Goal: Information Seeking & Learning: Find specific fact

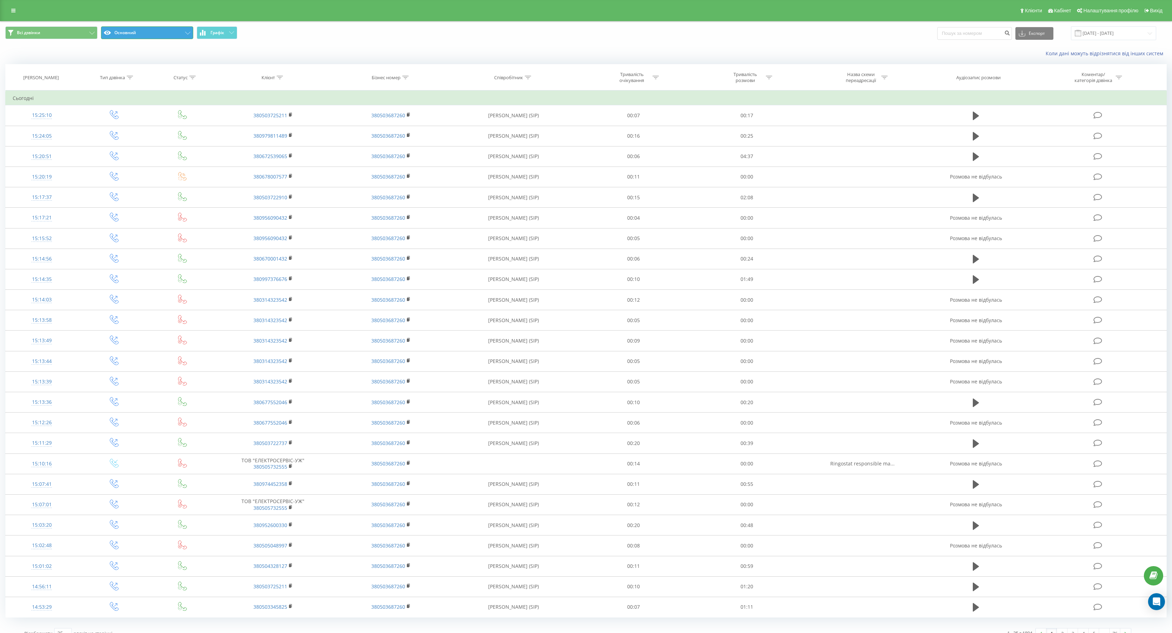
click at [180, 27] on button "Основний" at bounding box center [147, 32] width 92 height 13
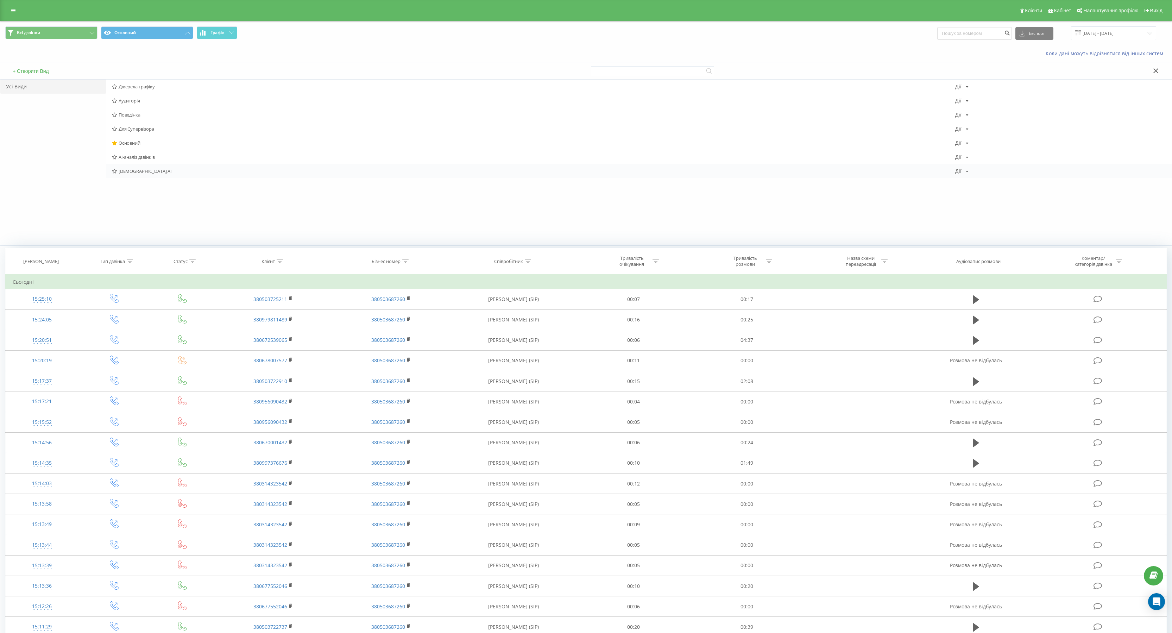
click at [137, 174] on span "[DEMOGRAPHIC_DATA] AI" at bounding box center [534, 171] width 844 height 5
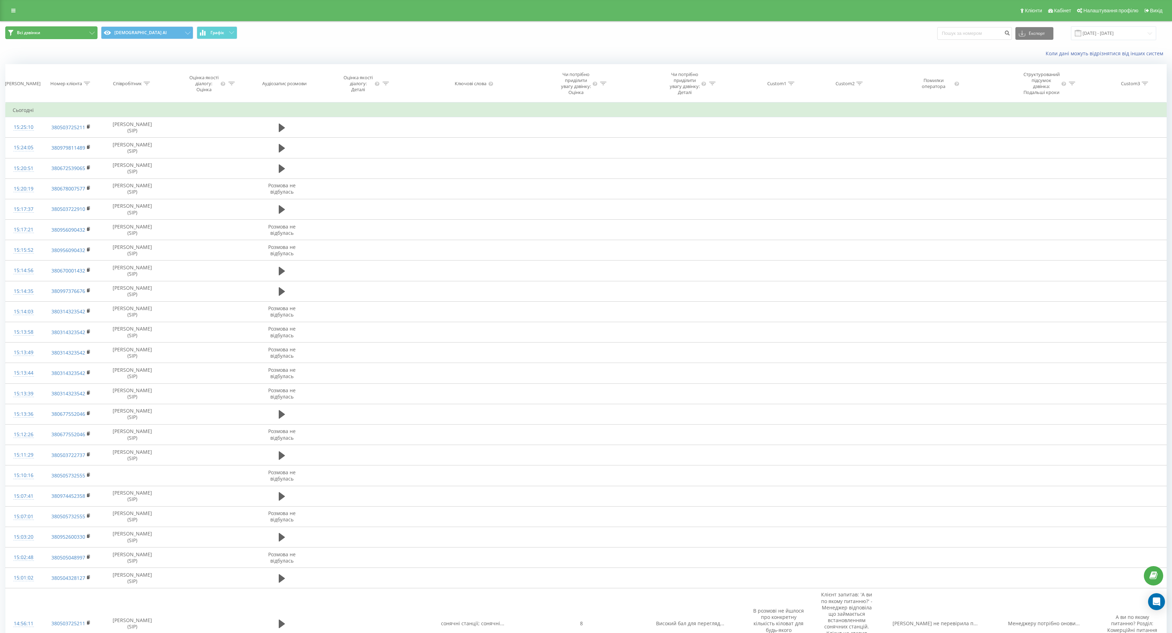
click at [92, 29] on button "Всі дзвінки" at bounding box center [51, 32] width 92 height 13
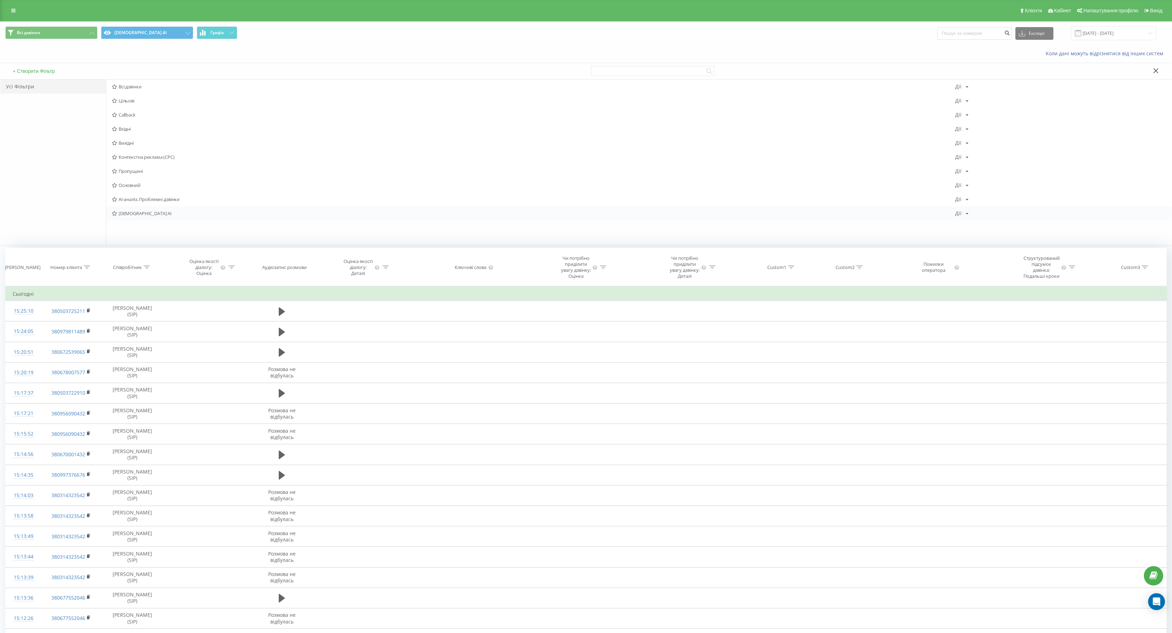
click at [137, 215] on span "[DEMOGRAPHIC_DATA] AI" at bounding box center [534, 213] width 844 height 5
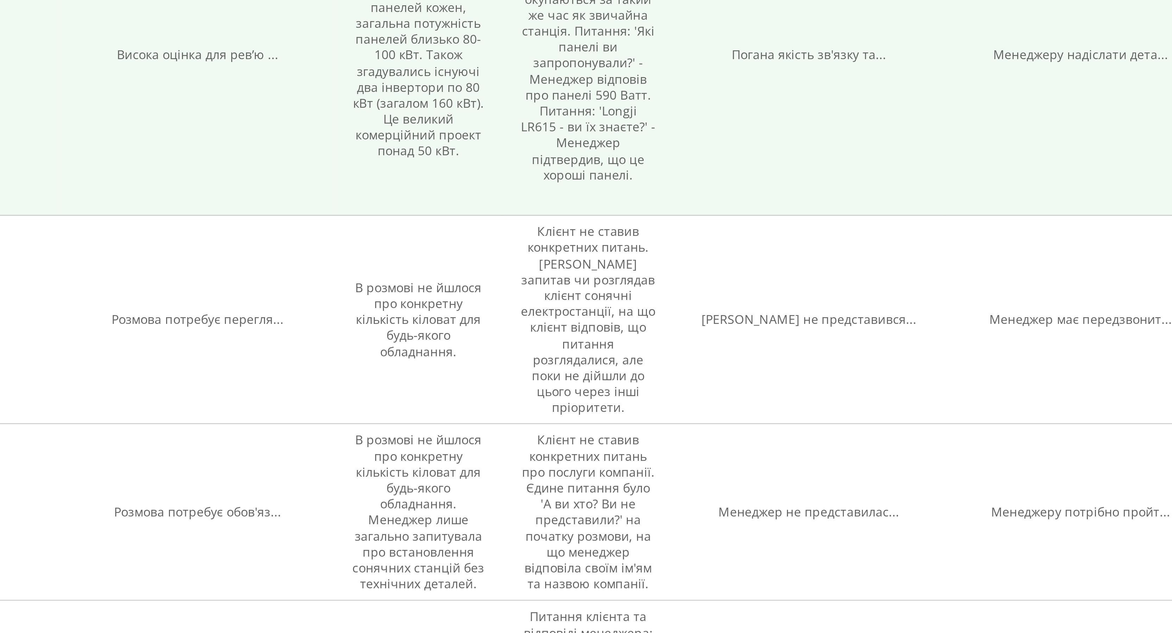
scroll to position [170, 0]
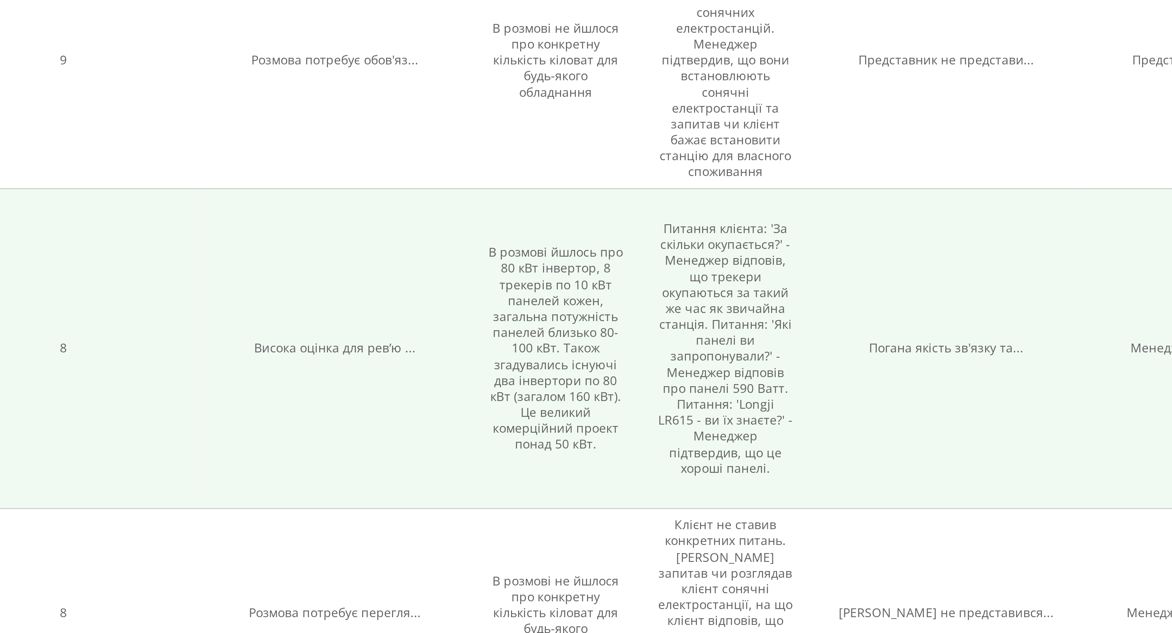
click at [863, 362] on td "Питання клієнта: 'За скільки окупається?' - Менеджер відповів, що трекери окупа…" at bounding box center [847, 403] width 68 height 129
click at [853, 405] on td "Питання клієнта: 'За скільки окупається?' - Менеджер відповів, що трекери окупа…" at bounding box center [847, 403] width 68 height 129
drag, startPoint x: 820, startPoint y: 364, endPoint x: 872, endPoint y: 373, distance: 53.3
click at [872, 373] on td "Питання клієнта: 'За скільки окупається?' - Менеджер відповів, що трекери окупа…" at bounding box center [847, 403] width 68 height 129
click at [908, 370] on td "Погана якість зв'язку та..." at bounding box center [935, 403] width 109 height 129
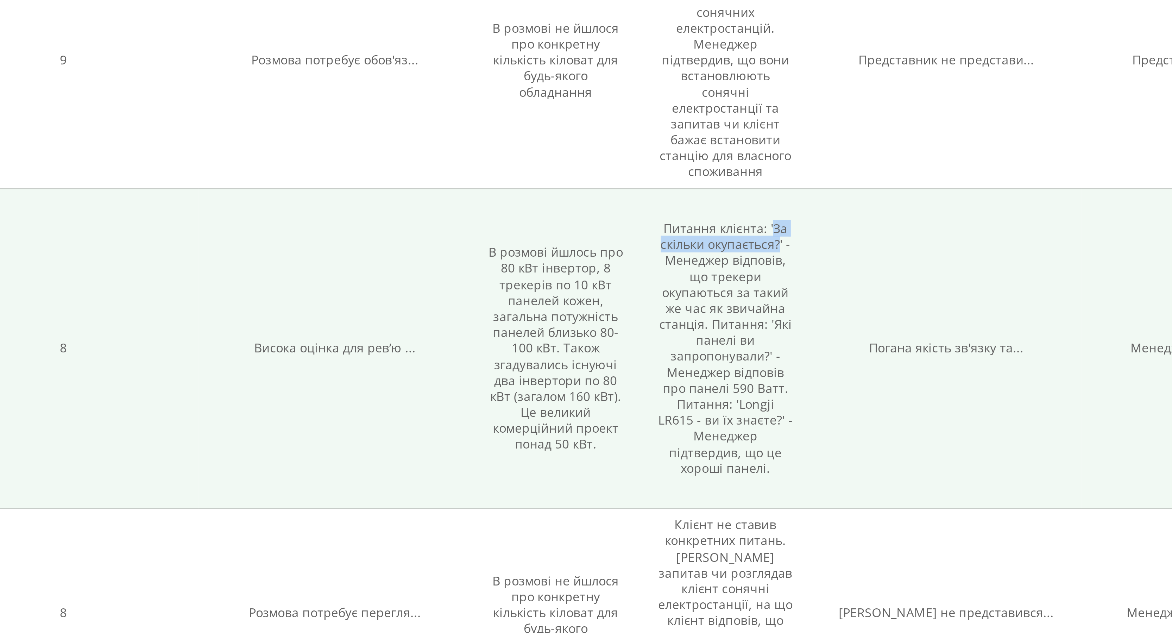
drag, startPoint x: 865, startPoint y: 364, endPoint x: 869, endPoint y: 372, distance: 8.7
click at [869, 372] on td "Питання клієнта: 'За скільки окупається?' - Менеджер відповів, що трекери окупа…" at bounding box center [847, 403] width 68 height 129
copy td "За скільки окупається?"
click at [869, 365] on td "Питання клієнта: 'За скільки окупається?' - Менеджер відповів, що трекери окупа…" at bounding box center [847, 403] width 68 height 129
drag, startPoint x: 866, startPoint y: 365, endPoint x: 867, endPoint y: 371, distance: 6.8
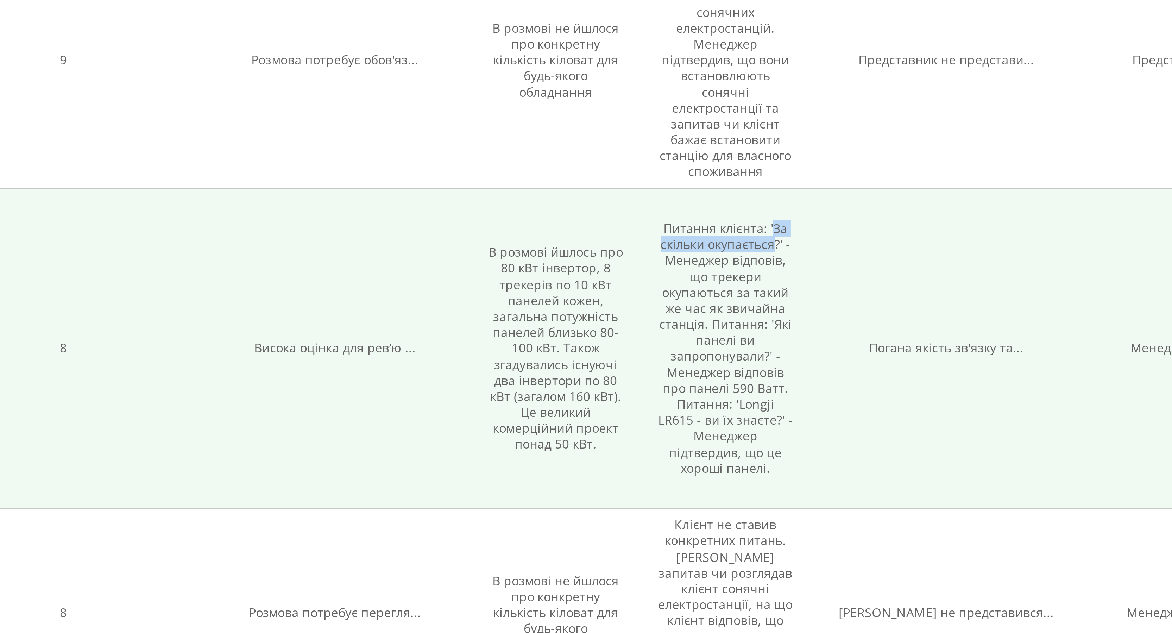
click at [867, 371] on td "Питання клієнта: 'За скільки окупається?' - Менеджер відповів, що трекери окупа…" at bounding box center [847, 403] width 68 height 129
click at [883, 378] on td "Погана якість зв'язку та..." at bounding box center [935, 403] width 109 height 129
drag, startPoint x: 866, startPoint y: 365, endPoint x: 868, endPoint y: 372, distance: 7.5
click at [868, 372] on td "Питання клієнта: 'За скільки окупається?' - Менеджер відповів, що трекери окупа…" at bounding box center [847, 403] width 68 height 129
copy td "За скільки окупається?"
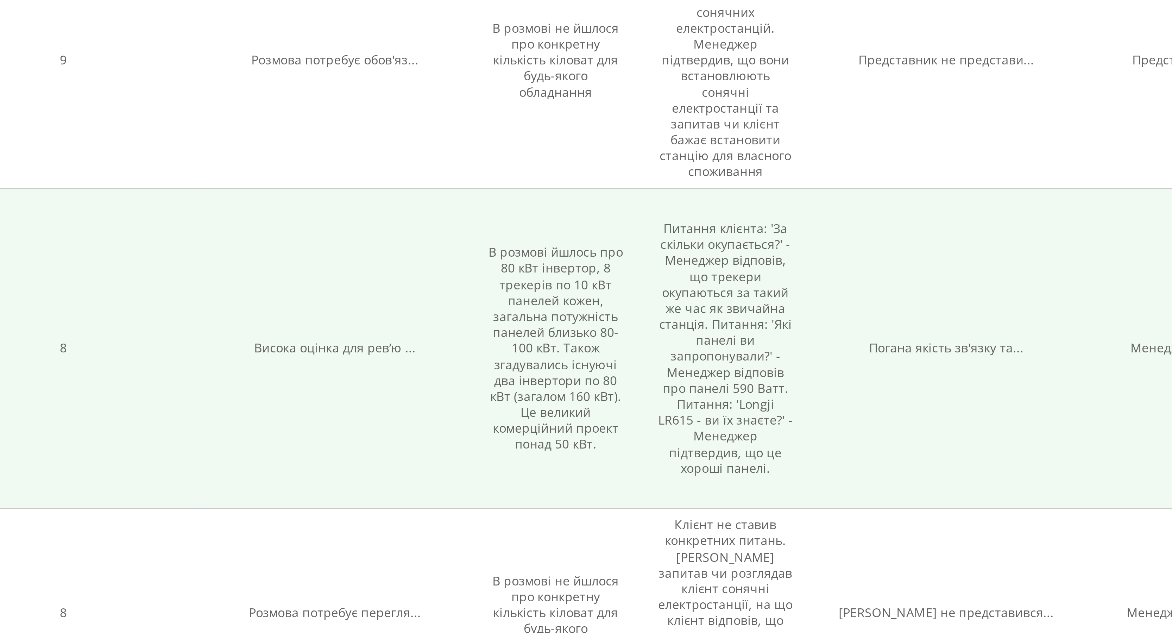
click at [908, 407] on span "Погана якість зв'язку та..." at bounding box center [935, 403] width 62 height 7
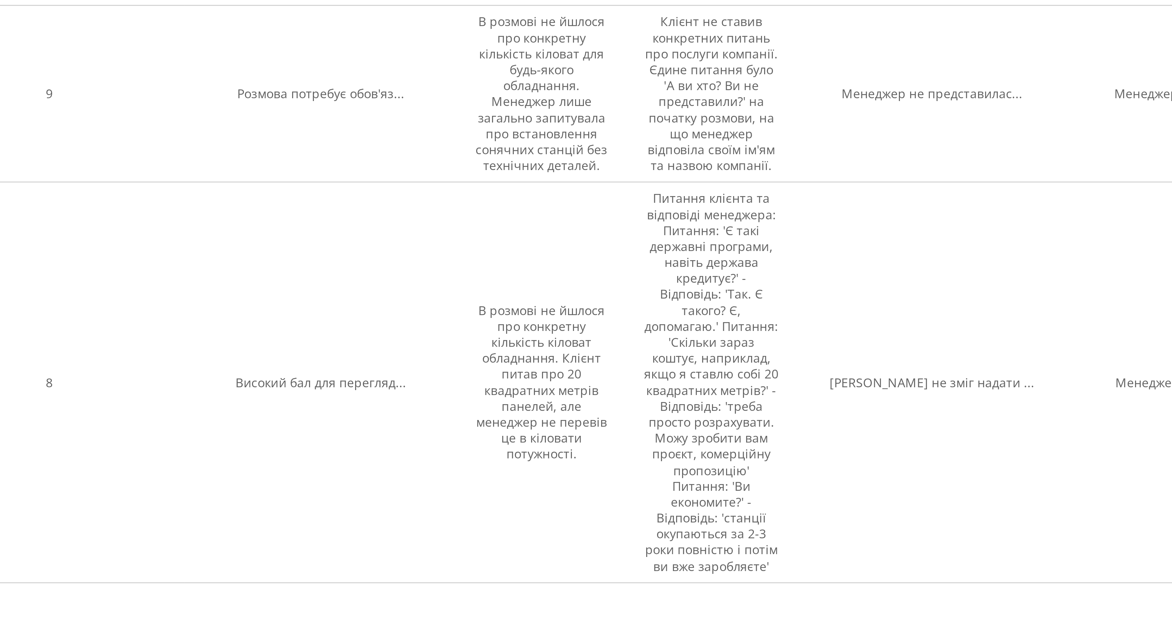
scroll to position [340, 0]
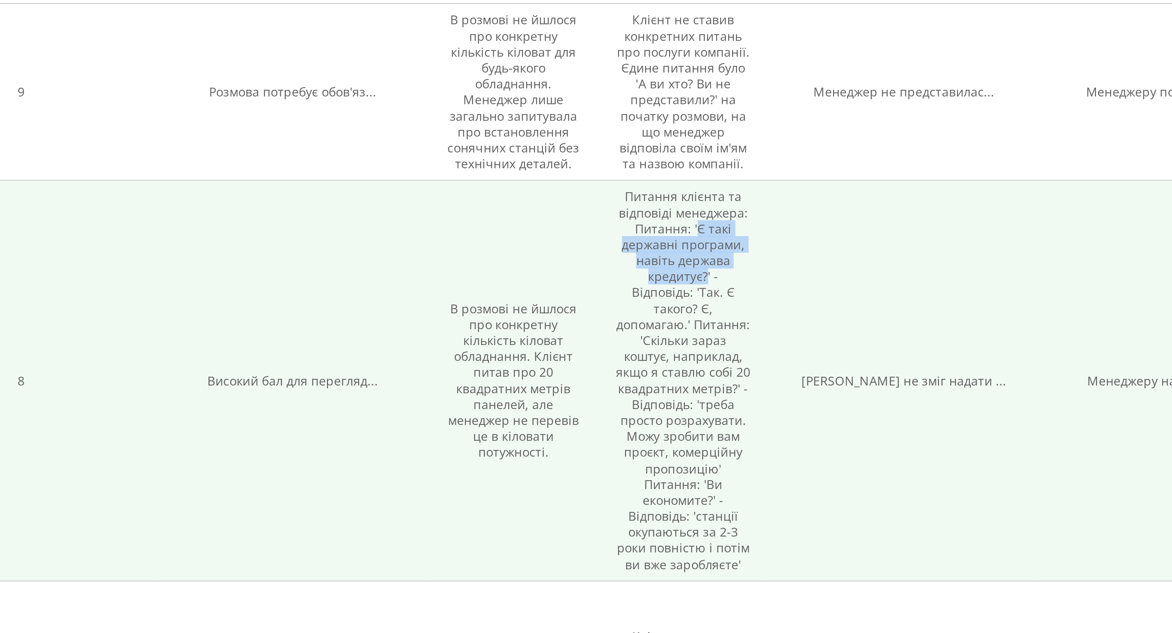
drag, startPoint x: 852, startPoint y: 480, endPoint x: 844, endPoint y: 503, distance: 24.1
click at [844, 503] on td "Питання клієнта та відповіді менеджера: Питання: 'Є такі державні програми, нав…" at bounding box center [847, 532] width 68 height 161
click at [936, 524] on td "[PERSON_NAME] не зміг надати ..." at bounding box center [935, 532] width 109 height 161
drag, startPoint x: 852, startPoint y: 480, endPoint x: 844, endPoint y: 501, distance: 22.4
click at [844, 501] on td "Питання клієнта та відповіді менеджера: Питання: 'Є такі державні програми, нав…" at bounding box center [847, 532] width 68 height 161
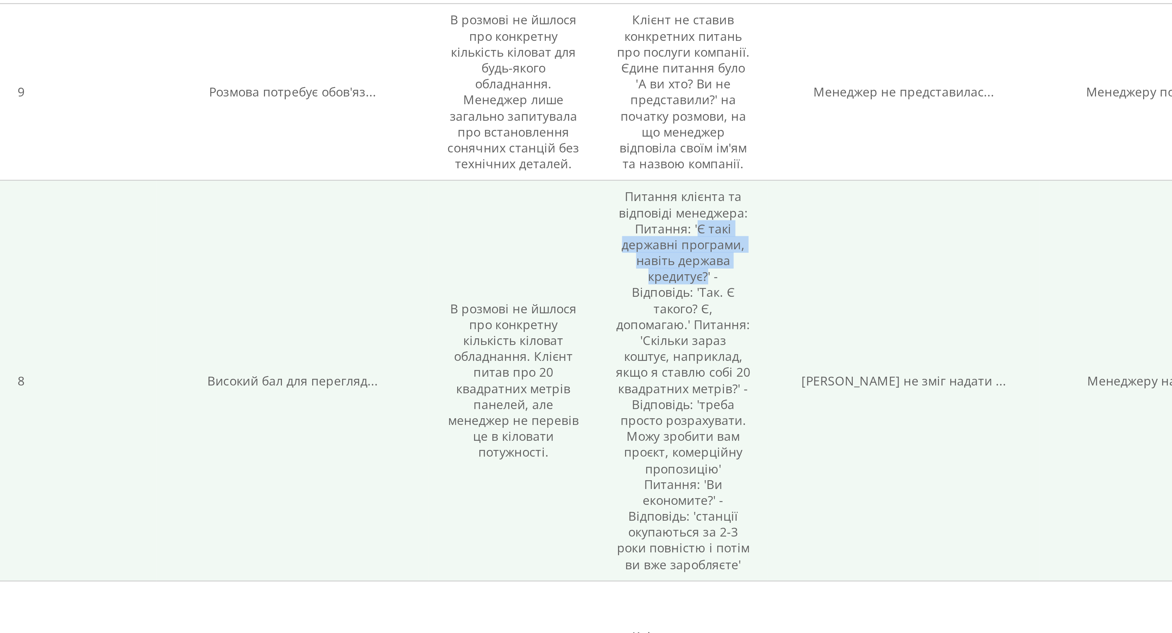
copy td "Є такі державні програми, навіть держава кредитує?"
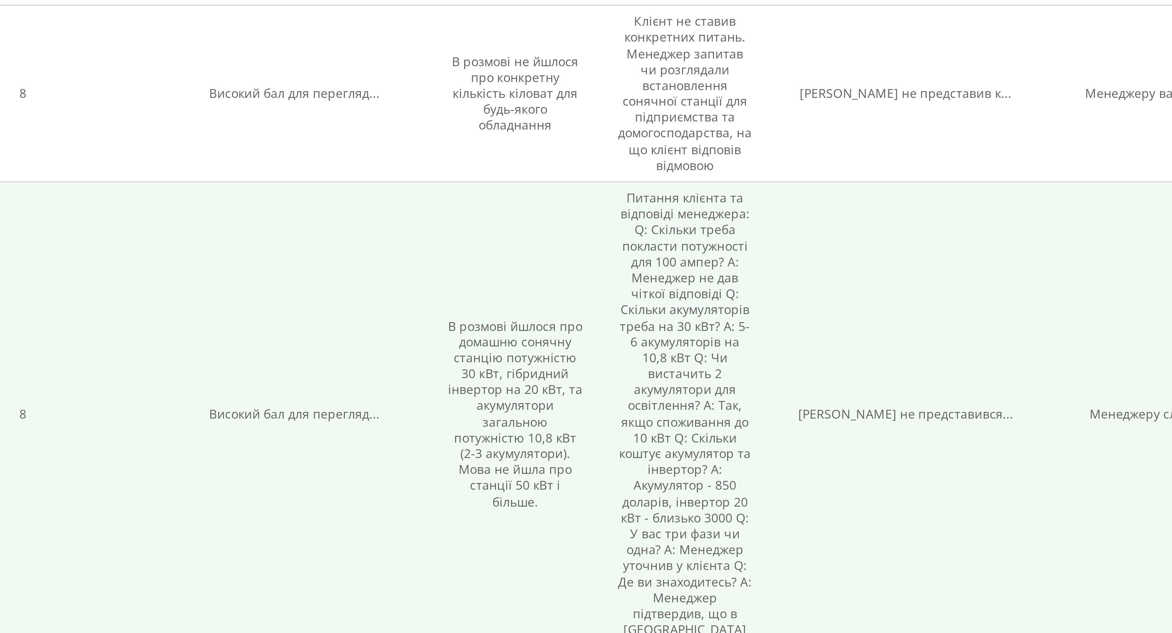
scroll to position [1078, 0]
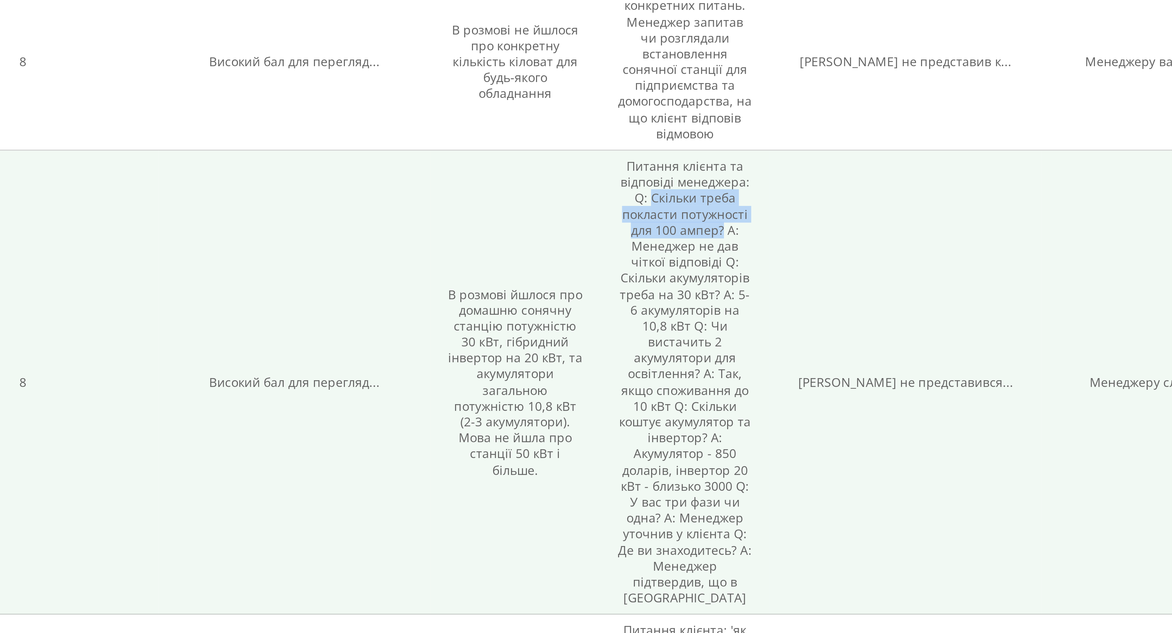
drag, startPoint x: 833, startPoint y: 451, endPoint x: 862, endPoint y: 467, distance: 32.6
click at [862, 467] on td "Питання клієнта та відповіді менеджера: Q: Скільки треба покласти потужності дл…" at bounding box center [847, 533] width 68 height 186
copy td "Скільки треба покласти потужності для 100 ампер?"
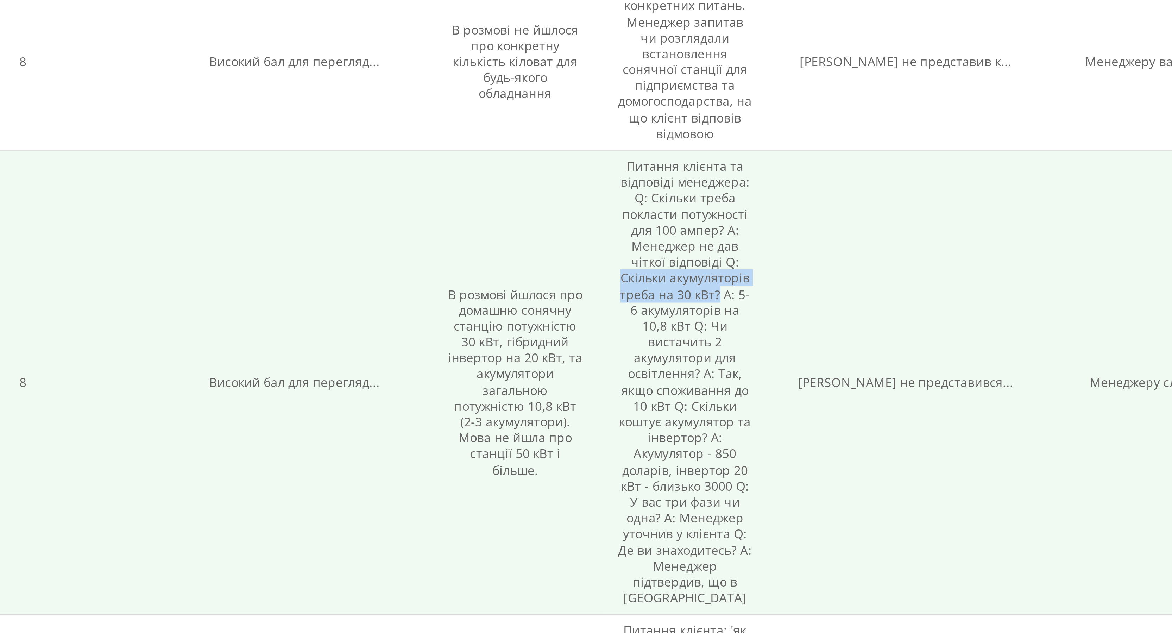
drag, startPoint x: 821, startPoint y: 485, endPoint x: 859, endPoint y: 492, distance: 38.7
click at [859, 492] on td "Питання клієнта та відповіді менеджера: Q: Скільки треба покласти потужності дл…" at bounding box center [847, 533] width 68 height 186
copy td "Скільки акумуляторів треба на 30 кВт?"
drag, startPoint x: 837, startPoint y: 502, endPoint x: 854, endPoint y: 516, distance: 21.7
click at [854, 516] on td "Питання клієнта та відповіді менеджера: Q: Скільки треба покласти потужності дл…" at bounding box center [847, 533] width 68 height 186
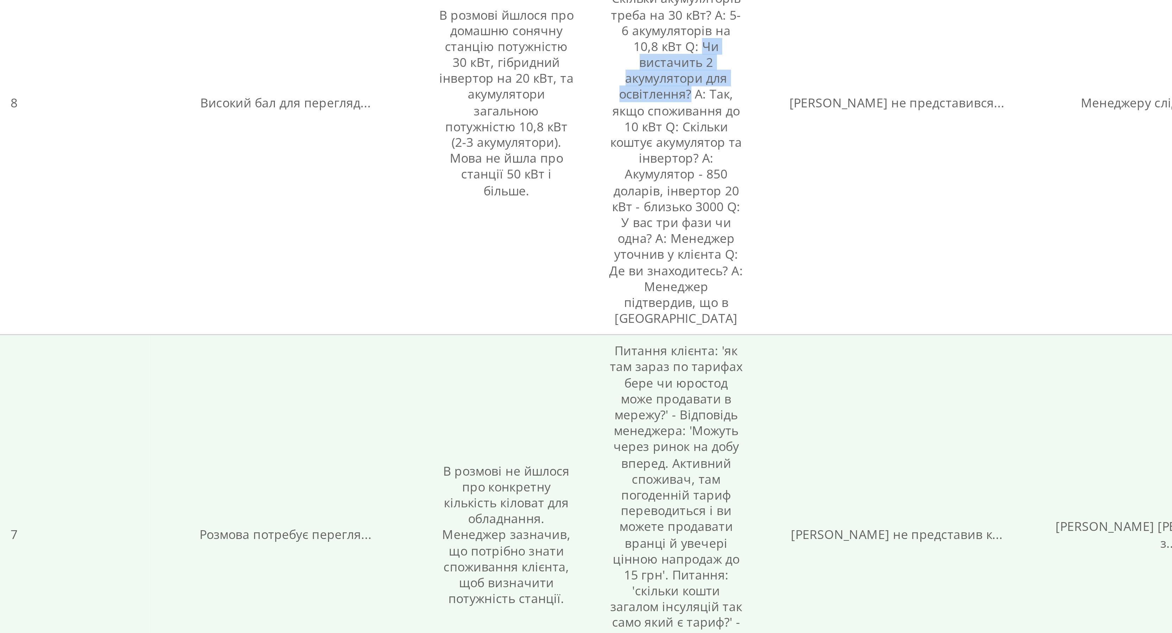
scroll to position [1192, 0]
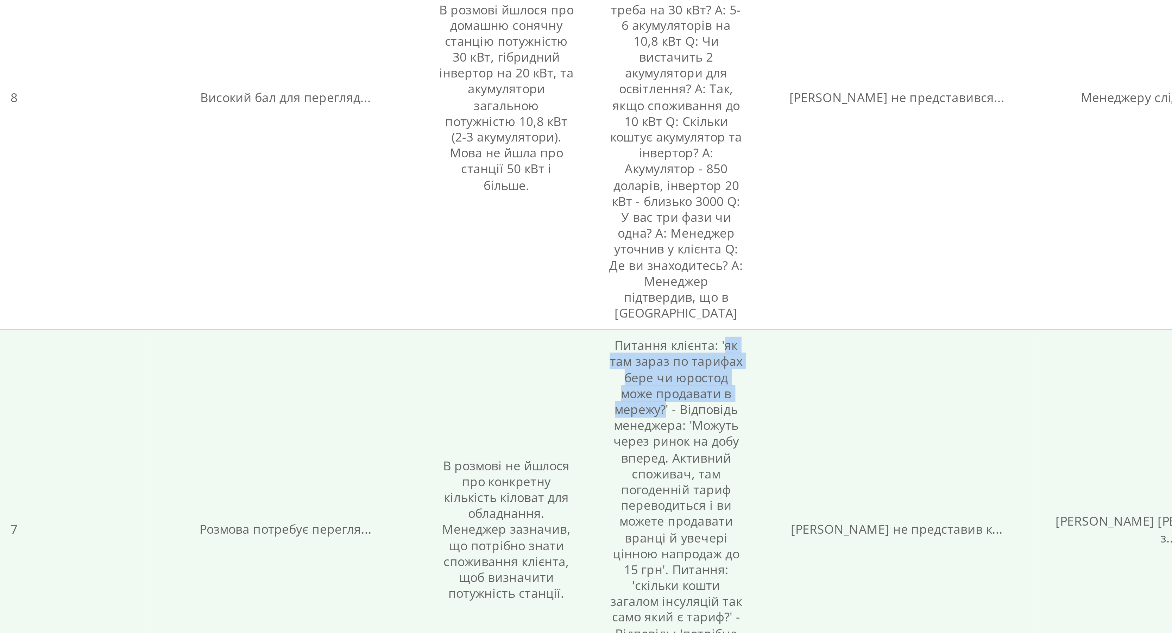
drag, startPoint x: 866, startPoint y: 504, endPoint x: 843, endPoint y: 531, distance: 35.5
click at [843, 531] on td "Питання клієнта: 'як там зараз по тарифах бере чи юростод може продавати в мере…" at bounding box center [847, 592] width 68 height 161
copy td "як там зараз по тарифах бере чи юростод може продавати в мережу?"
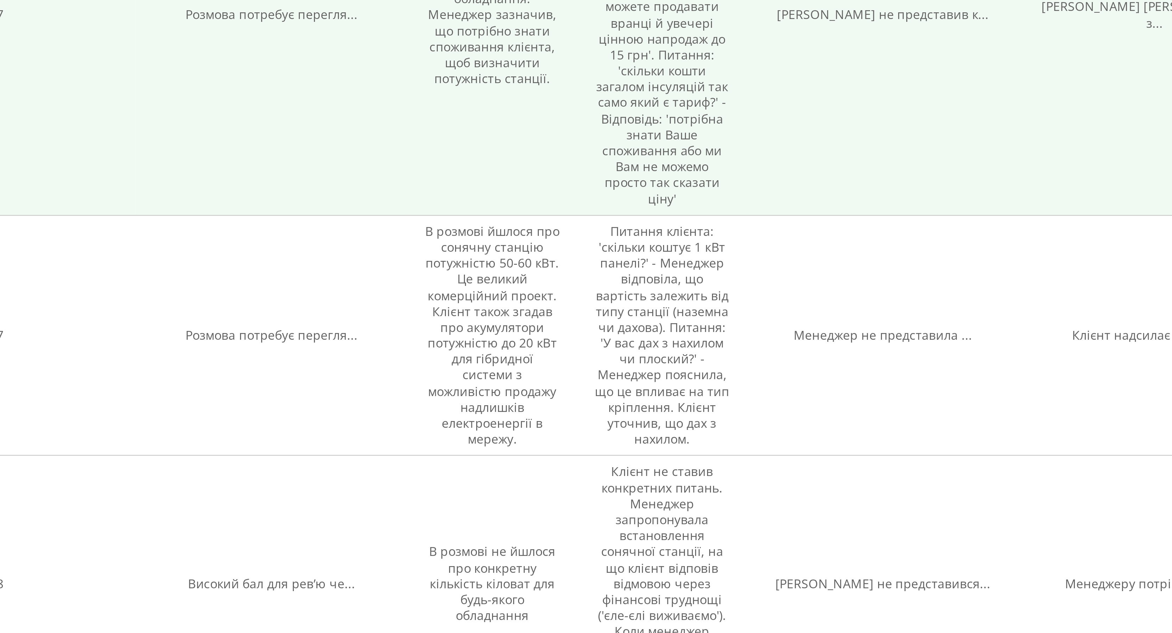
scroll to position [1399, 0]
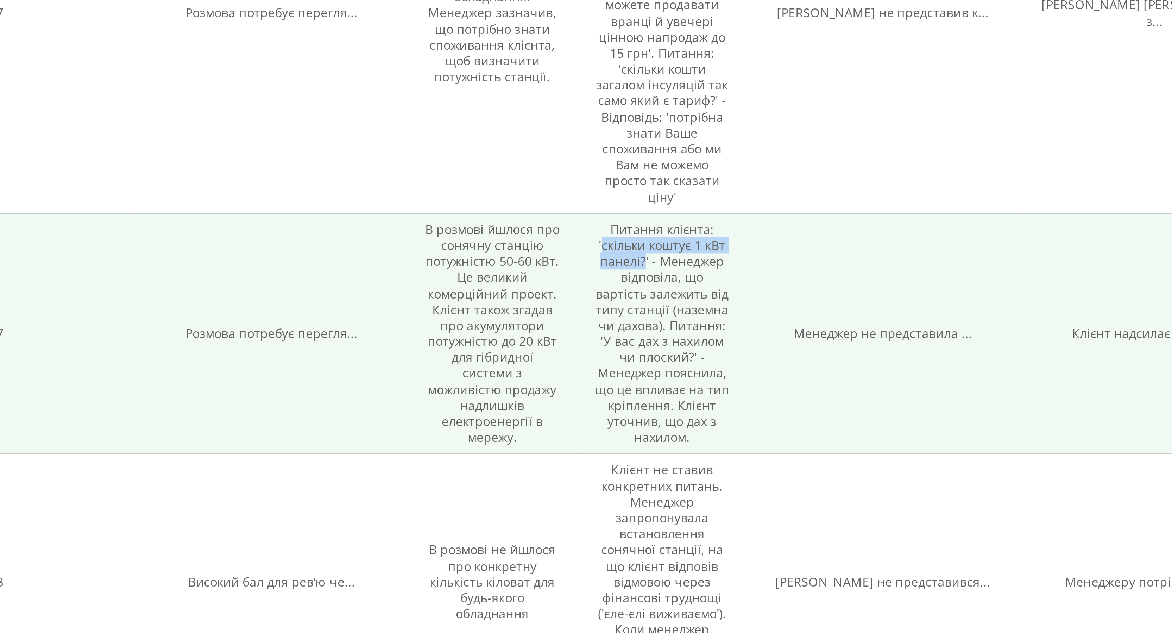
drag, startPoint x: 824, startPoint y: 467, endPoint x: 841, endPoint y: 474, distance: 18.6
click at [841, 474] on td "Питання клієнта: 'скільки коштує 1 кВт панелі?' - Менеджер відповіла, що вартіс…" at bounding box center [847, 513] width 68 height 96
copy td "скільки коштує 1 кВт панелі?"
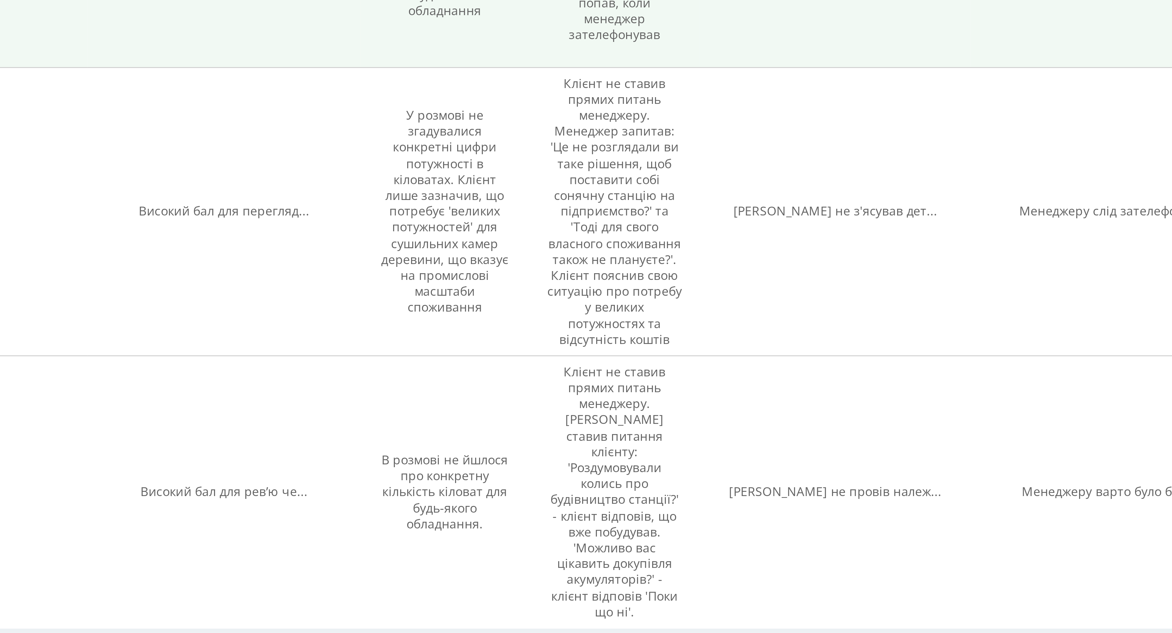
scroll to position [1936, 0]
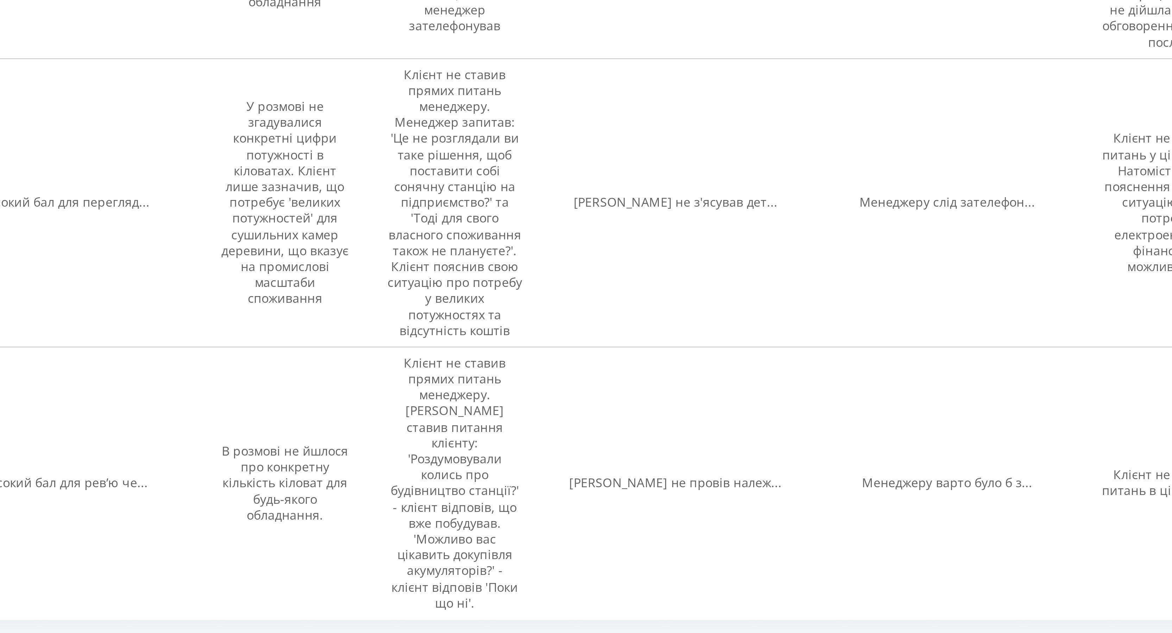
click at [1062, 633] on link "2" at bounding box center [1062, 644] width 11 height 10
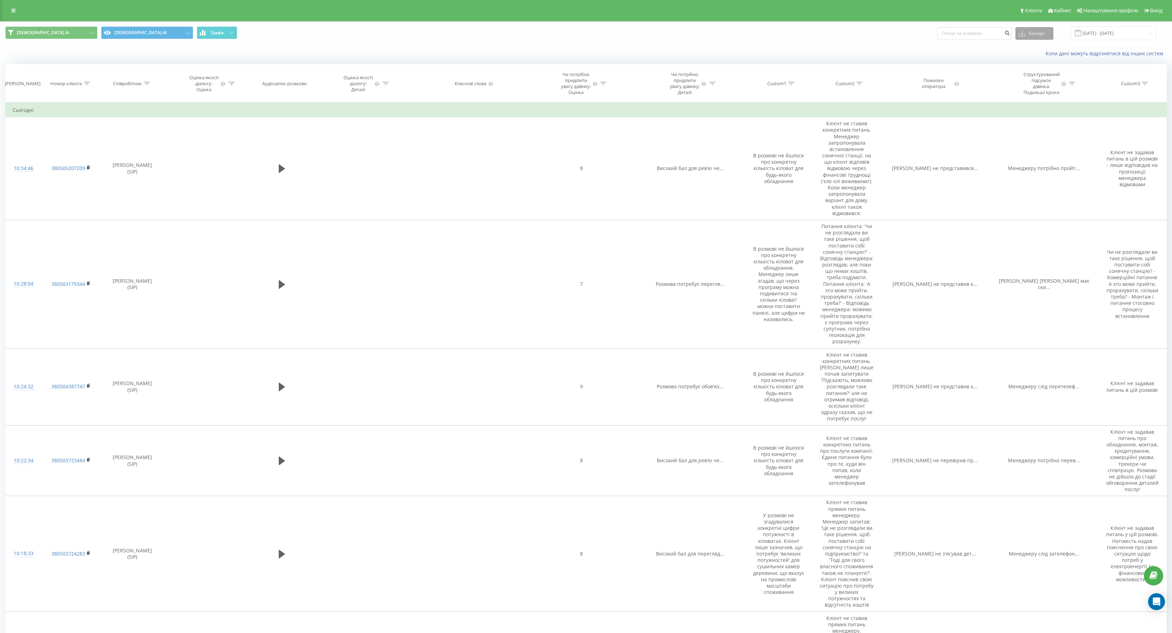
click at [1045, 35] on button "Експорт" at bounding box center [1035, 33] width 38 height 13
click at [1045, 46] on div ".csv" at bounding box center [1034, 46] width 37 height 13
